Goal: Check status: Check status

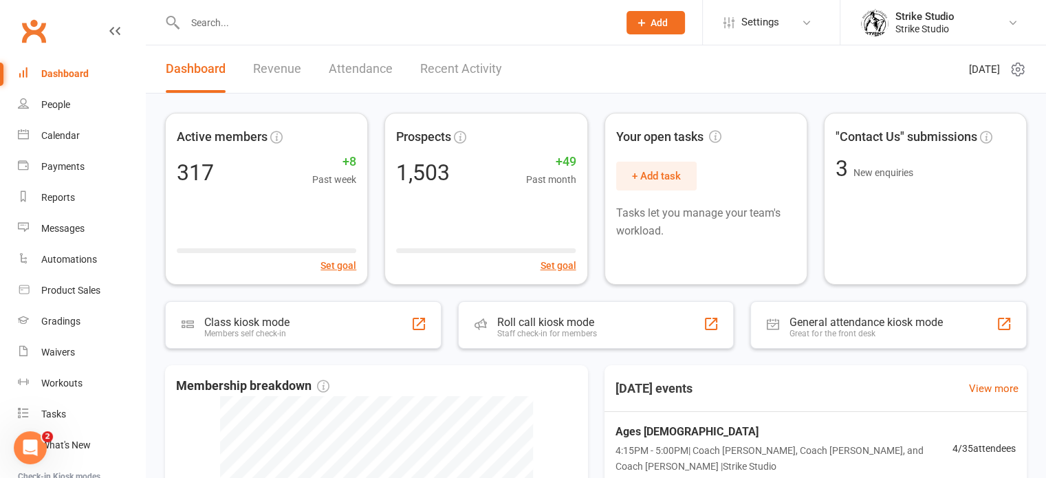
click at [211, 30] on input "text" at bounding box center [395, 22] width 428 height 19
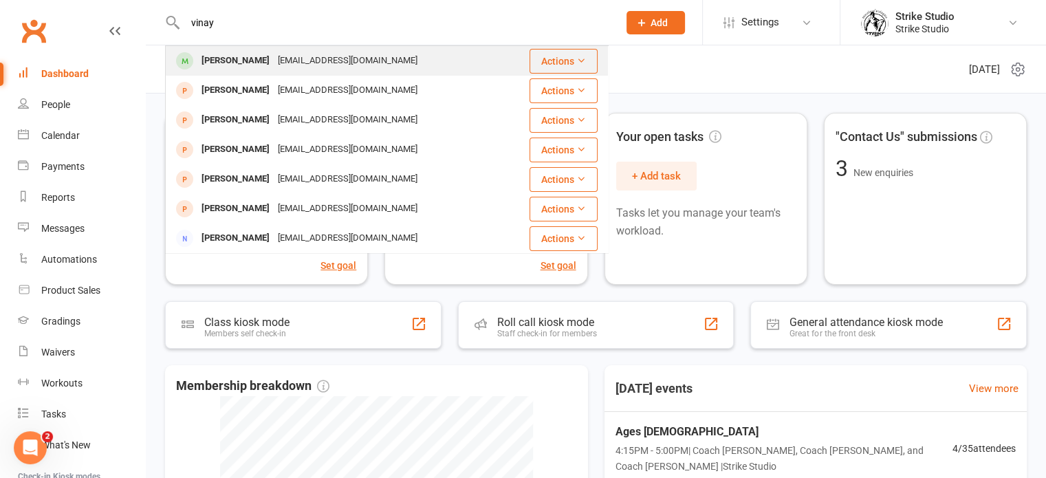
type input "vinay"
click at [234, 67] on div "[PERSON_NAME]" at bounding box center [235, 61] width 76 height 20
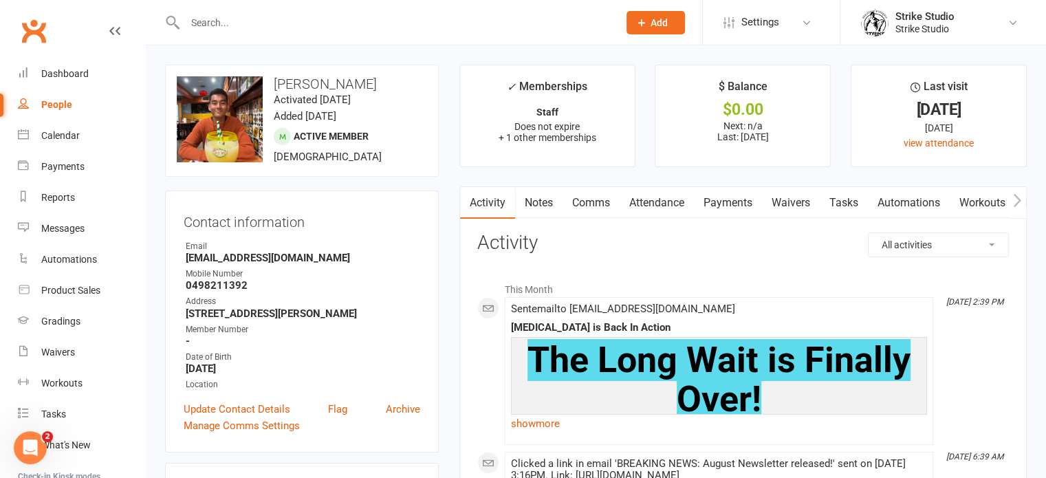
click at [655, 204] on link "Attendance" at bounding box center [657, 203] width 74 height 32
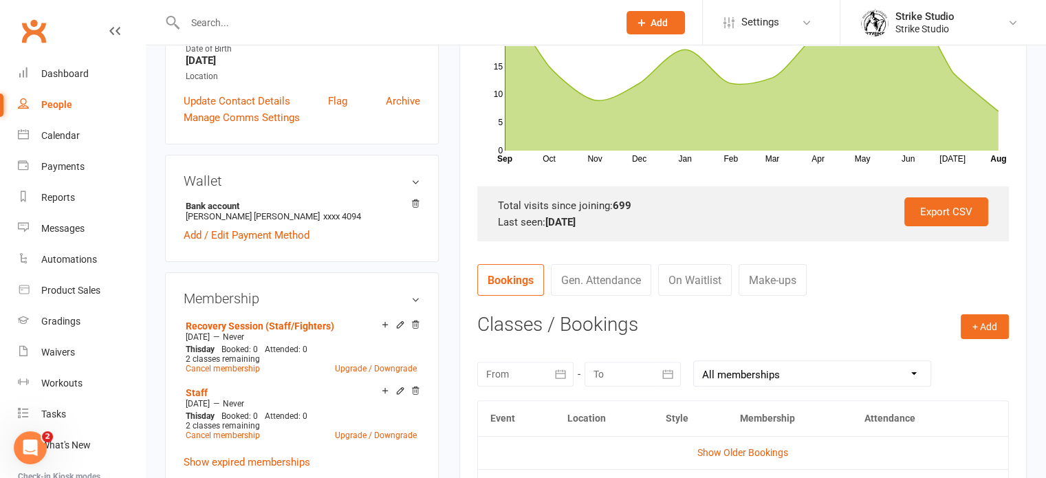
scroll to position [393, 0]
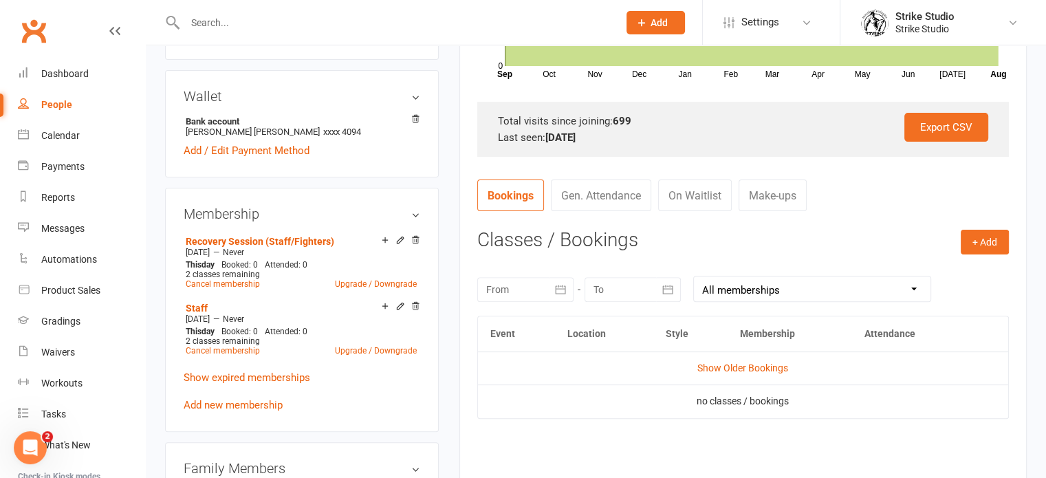
click at [561, 285] on icon "button" at bounding box center [561, 289] width 10 height 9
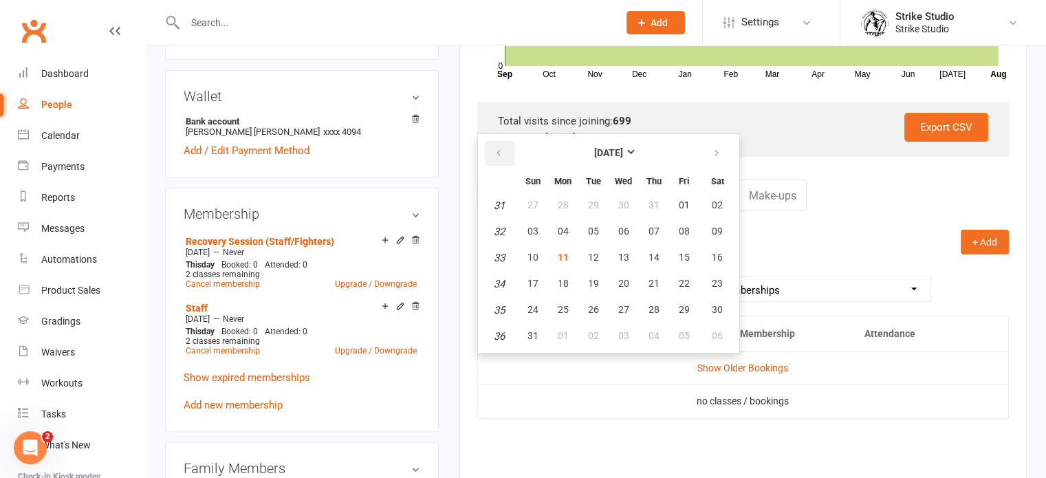
click at [498, 159] on button "button" at bounding box center [500, 153] width 30 height 25
click at [503, 151] on button "button" at bounding box center [500, 153] width 30 height 25
click at [536, 281] on span "22" at bounding box center [532, 283] width 11 height 11
type input "[DATE]"
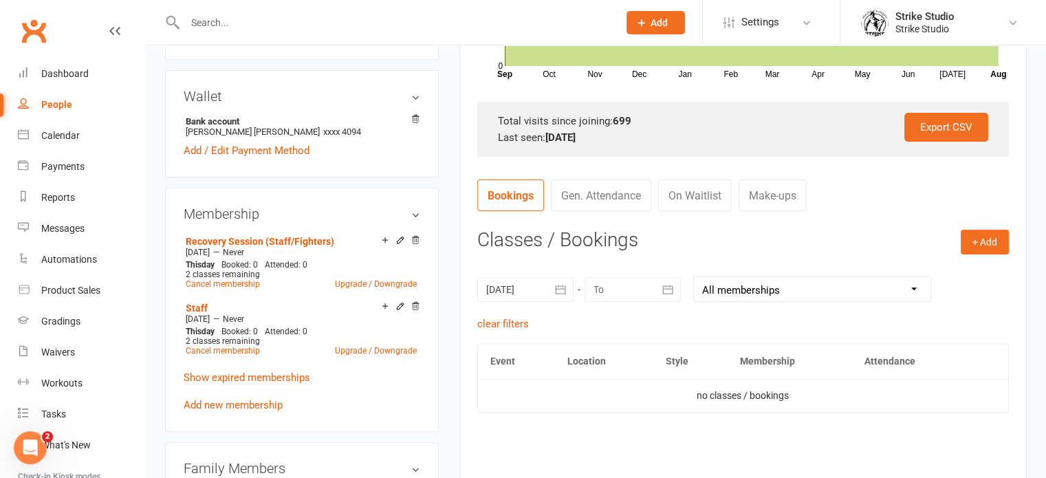
click at [674, 283] on icon "button" at bounding box center [668, 290] width 14 height 14
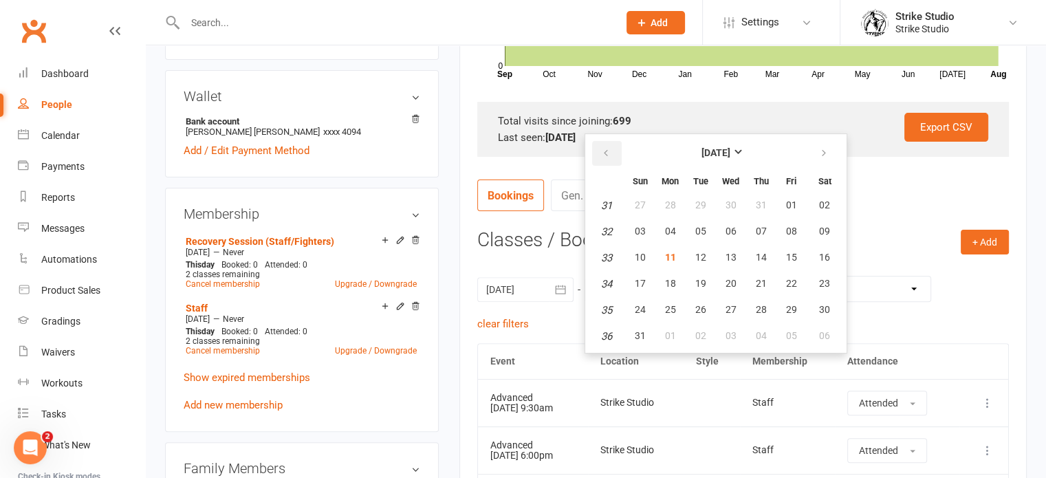
click at [607, 150] on icon "button" at bounding box center [606, 153] width 10 height 11
click at [828, 256] on button "19" at bounding box center [824, 258] width 35 height 25
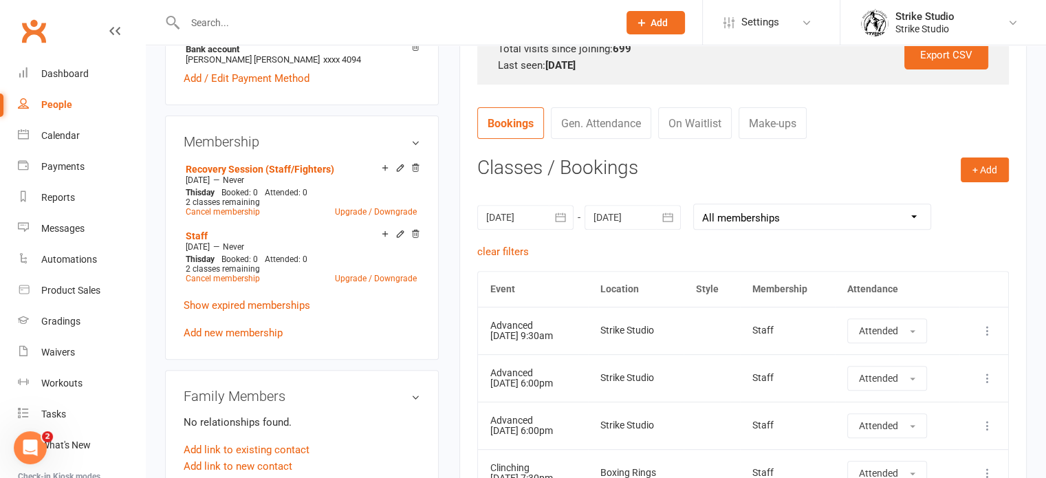
scroll to position [463, 0]
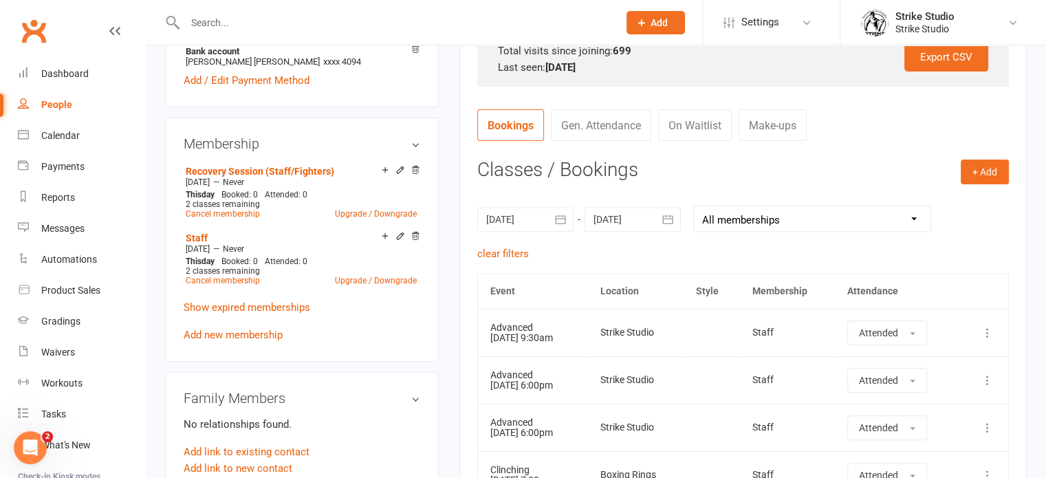
click at [676, 215] on button "button" at bounding box center [668, 219] width 25 height 25
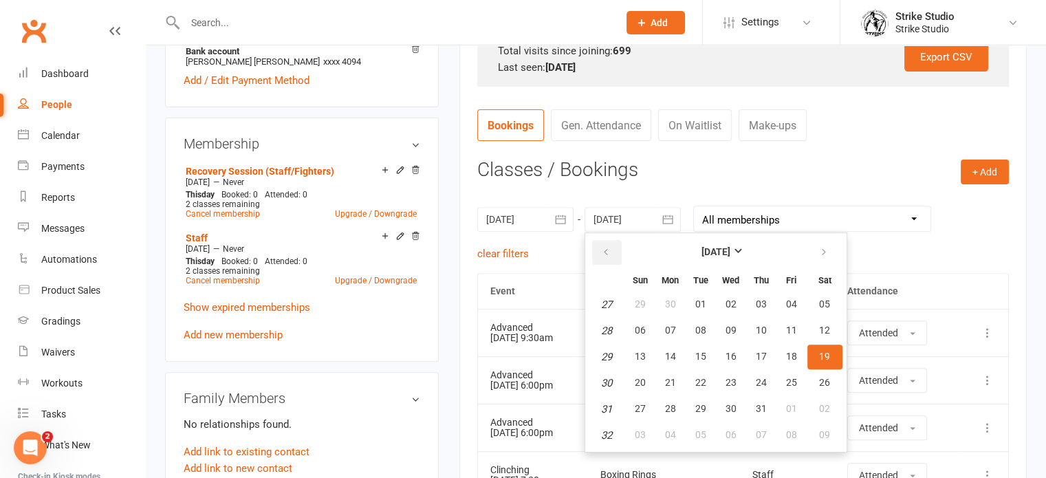
click at [605, 247] on icon "button" at bounding box center [606, 252] width 10 height 11
click at [632, 411] on button "29" at bounding box center [640, 409] width 29 height 25
type input "[DATE]"
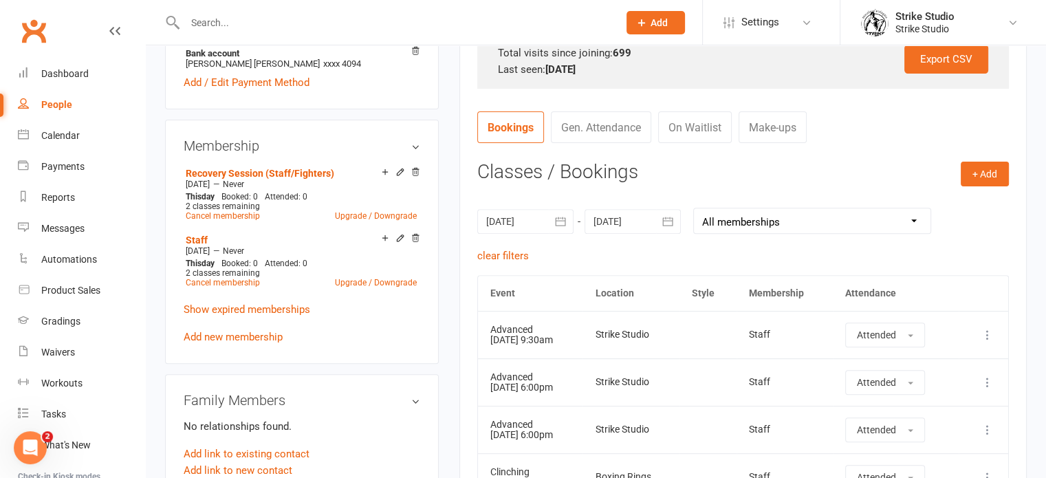
scroll to position [459, 0]
click at [554, 219] on icon "button" at bounding box center [561, 223] width 14 height 14
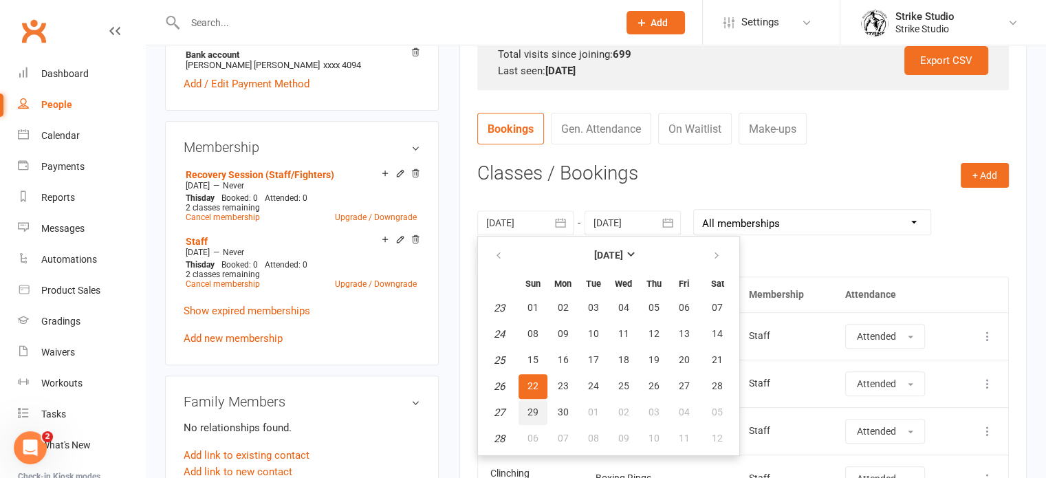
click at [527, 406] on span "29" at bounding box center [532, 411] width 11 height 11
type input "[DATE]"
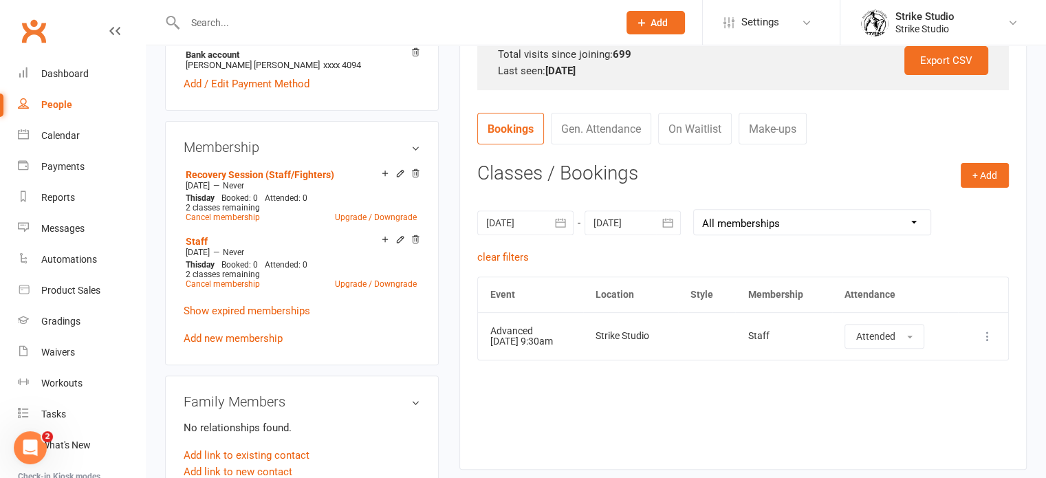
click at [666, 216] on icon "button" at bounding box center [668, 223] width 14 height 14
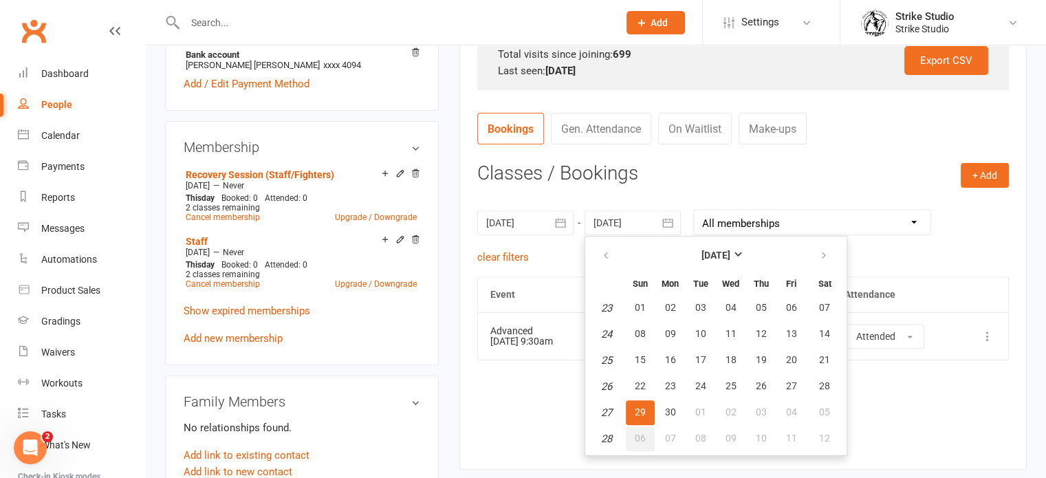
click at [635, 438] on span "06" at bounding box center [640, 438] width 11 height 11
type input "[DATE]"
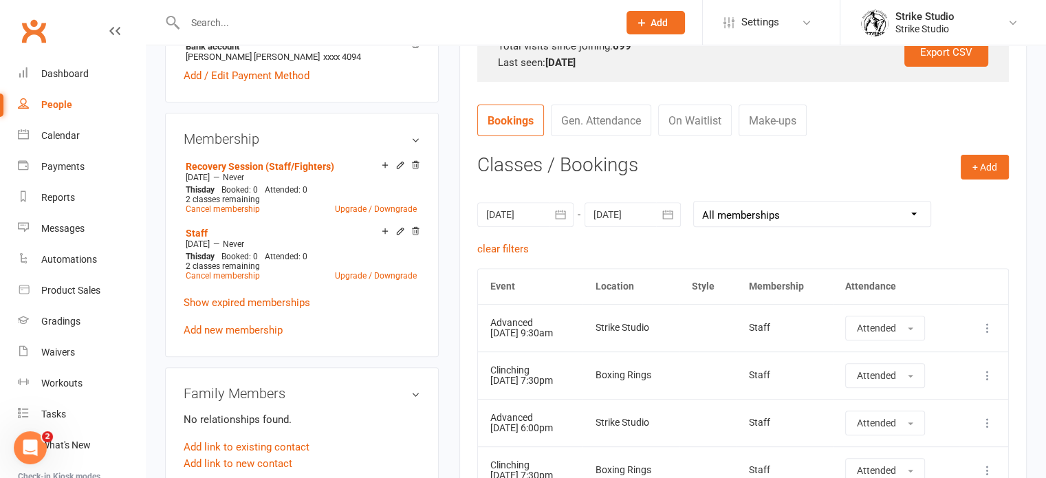
scroll to position [453, 0]
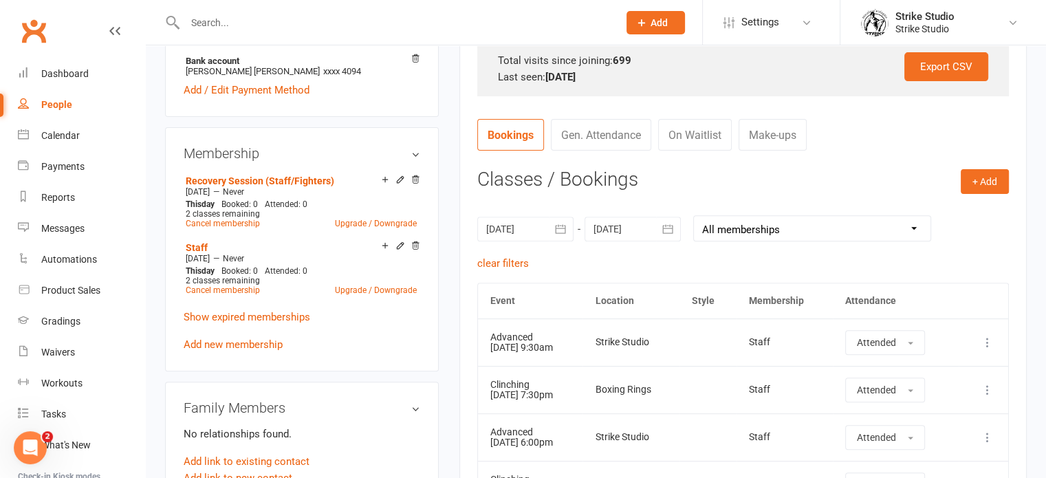
click at [556, 222] on icon "button" at bounding box center [561, 229] width 14 height 14
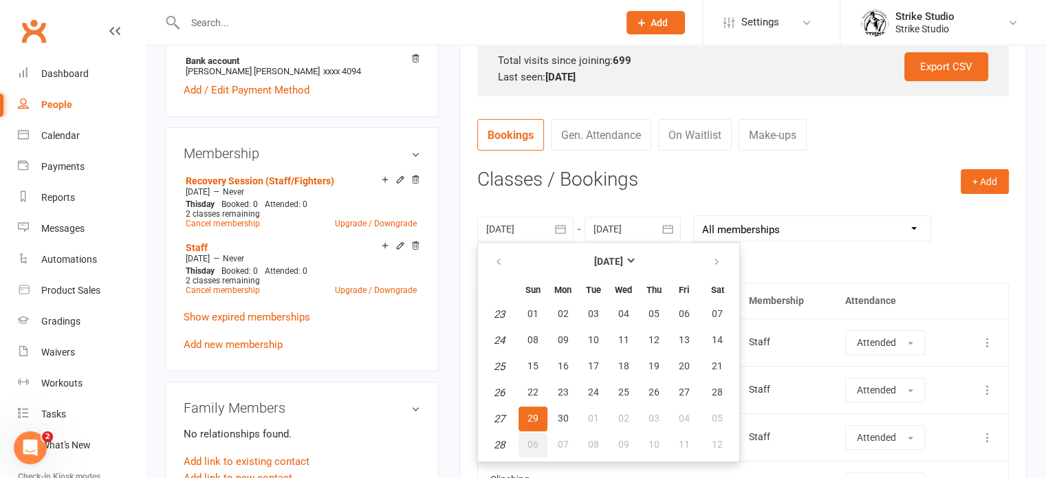
drag, startPoint x: 528, startPoint y: 447, endPoint x: 549, endPoint y: 399, distance: 52.4
click at [528, 448] on button "06" at bounding box center [533, 445] width 29 height 25
type input "[DATE]"
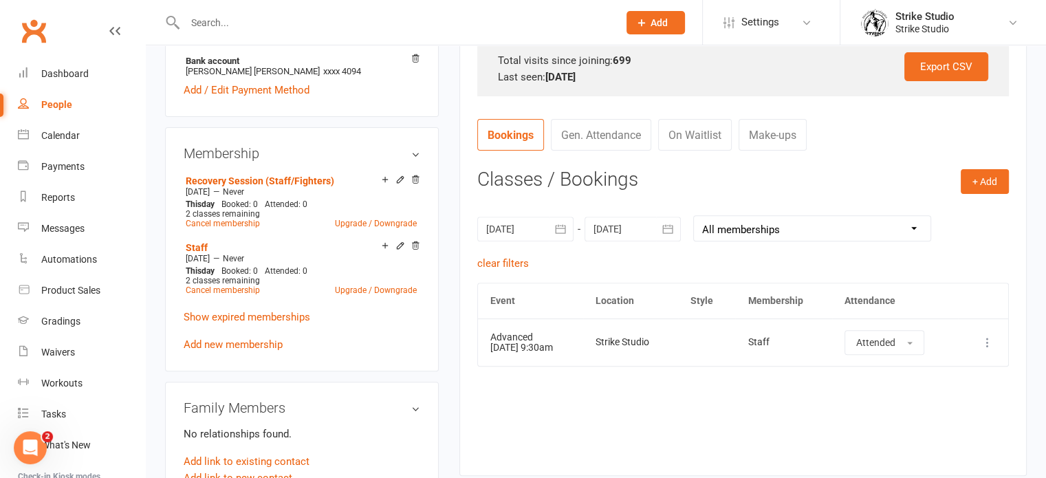
click at [666, 233] on icon "button" at bounding box center [668, 229] width 14 height 14
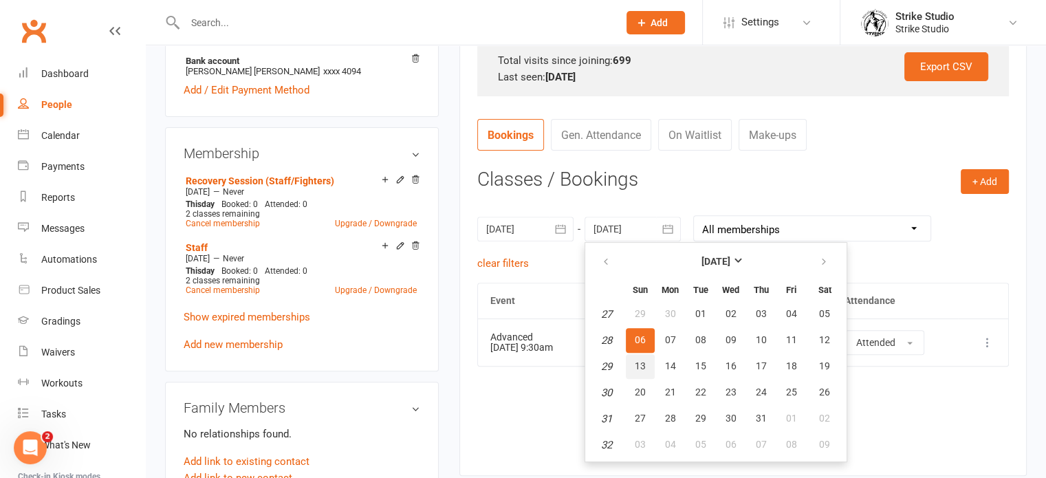
click at [633, 371] on button "13" at bounding box center [640, 366] width 29 height 25
type input "[DATE]"
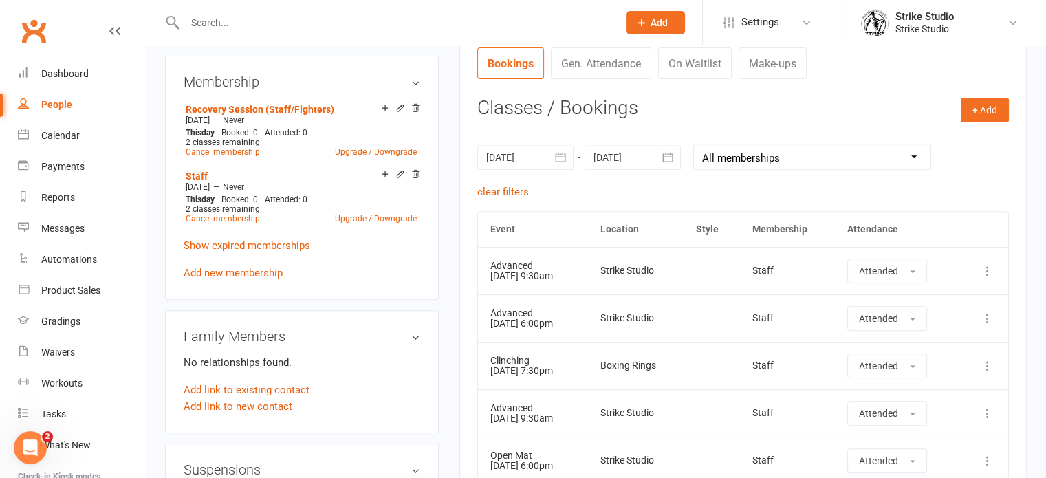
scroll to position [523, 0]
click at [556, 154] on icon "button" at bounding box center [561, 158] width 10 height 9
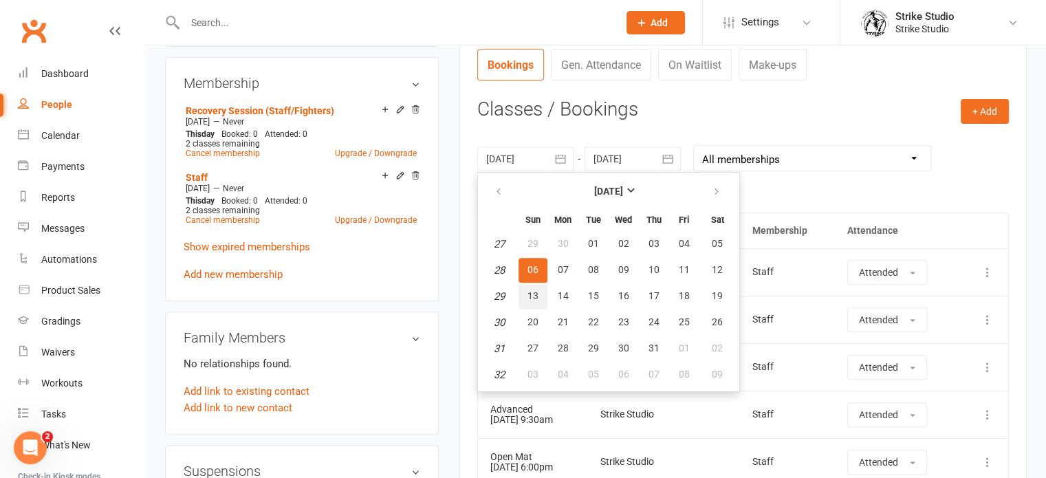
click at [531, 297] on span "13" at bounding box center [532, 295] width 11 height 11
type input "[DATE]"
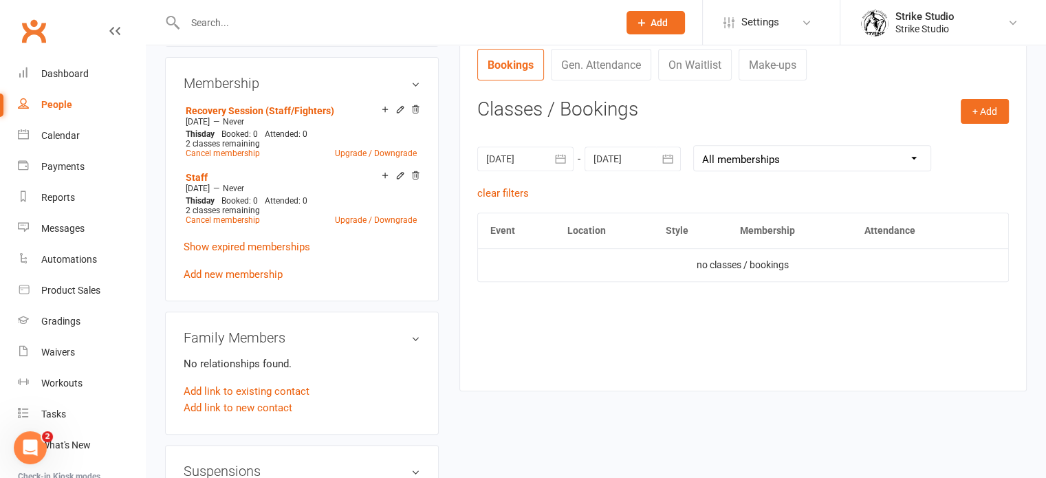
click at [662, 153] on icon "button" at bounding box center [668, 159] width 14 height 14
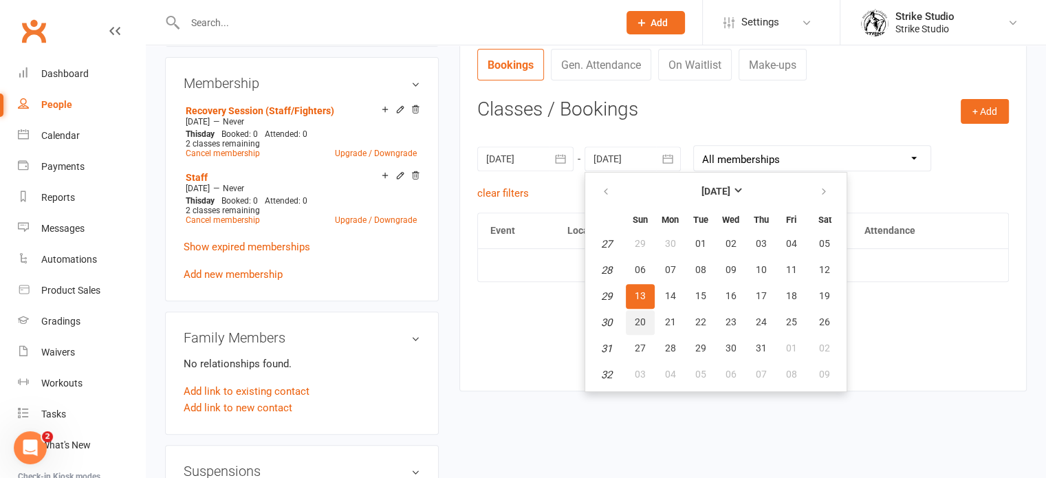
click at [635, 325] on span "20" at bounding box center [640, 321] width 11 height 11
type input "[DATE]"
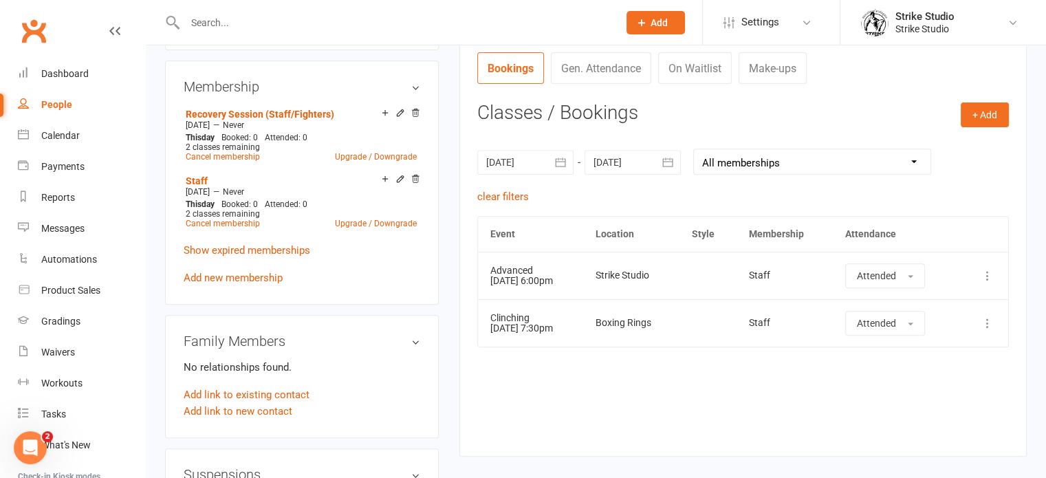
scroll to position [518, 0]
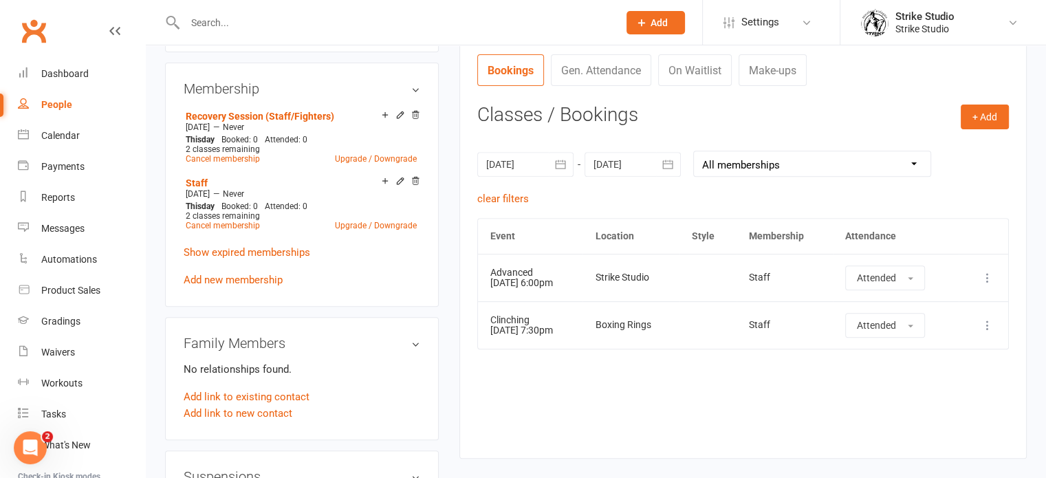
click at [563, 164] on icon "button" at bounding box center [561, 164] width 14 height 14
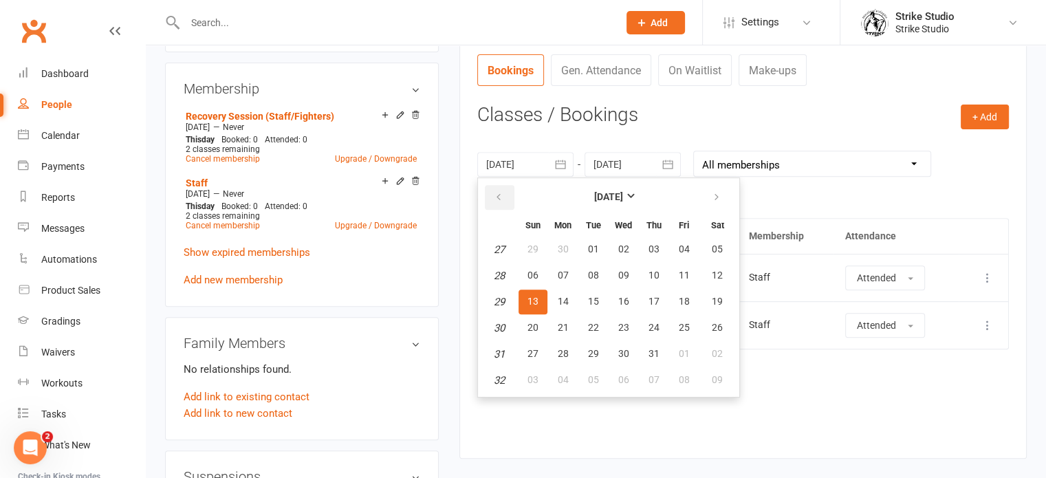
click at [501, 193] on icon "button" at bounding box center [499, 197] width 10 height 11
click at [538, 298] on button "15" at bounding box center [533, 302] width 29 height 25
type input "[DATE]"
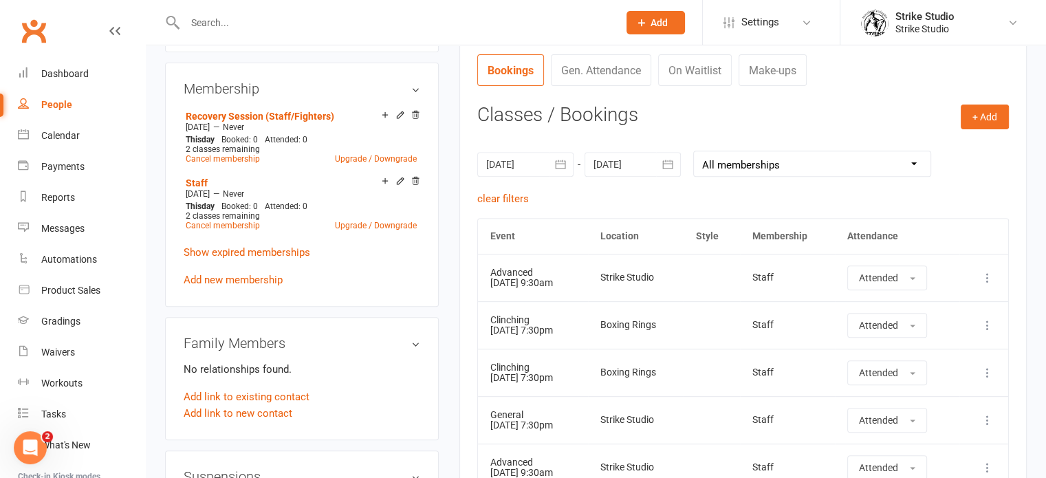
click at [675, 170] on button "button" at bounding box center [668, 164] width 25 height 25
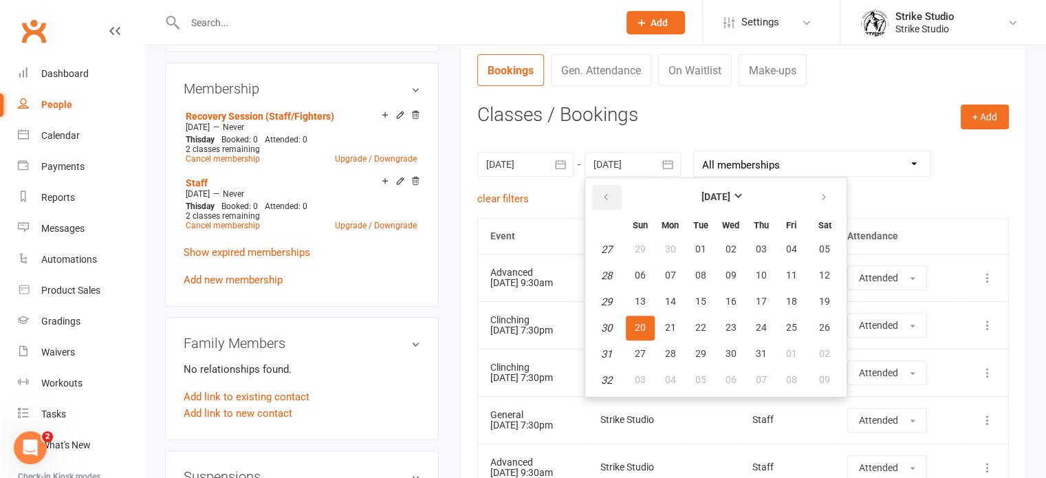
click at [610, 196] on button "button" at bounding box center [607, 197] width 30 height 25
click at [810, 202] on button "button" at bounding box center [825, 197] width 30 height 25
click at [605, 195] on icon "button" at bounding box center [606, 197] width 10 height 11
click at [640, 322] on span "22" at bounding box center [640, 327] width 11 height 11
type input "[DATE]"
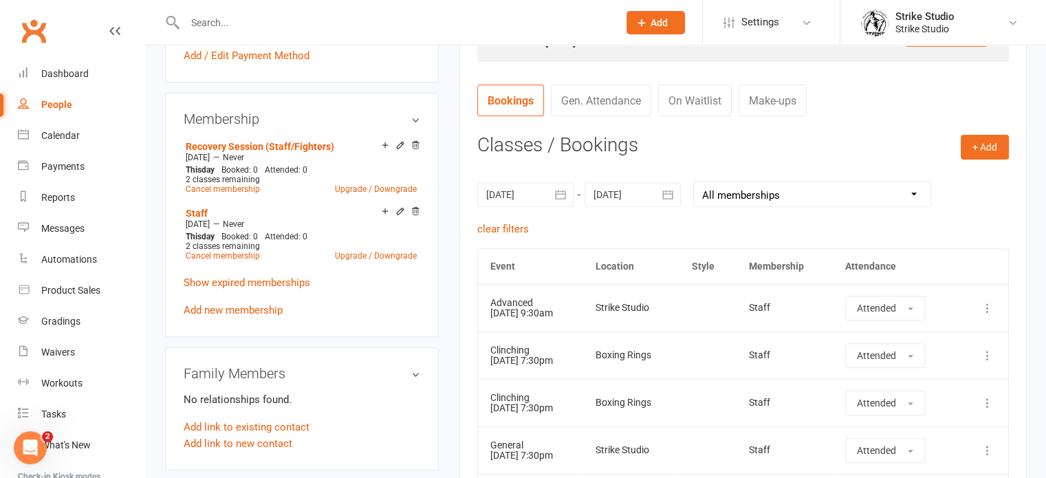
scroll to position [473, 0]
